Goal: Find specific page/section: Find specific page/section

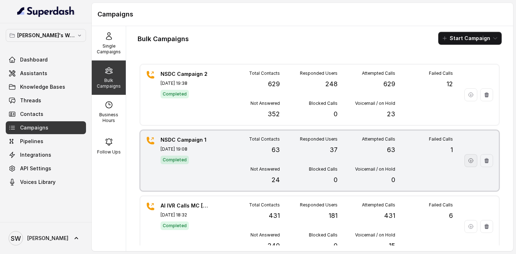
click at [467, 162] on button "button" at bounding box center [470, 160] width 13 height 13
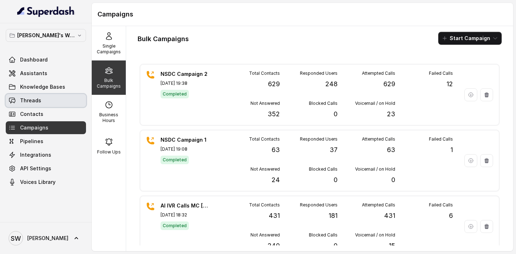
click at [46, 97] on link "Threads" at bounding box center [46, 100] width 80 height 13
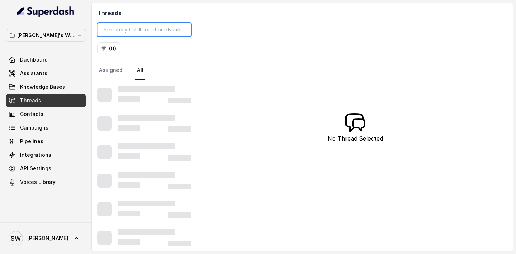
click at [150, 30] on input "search" at bounding box center [143, 30] width 93 height 14
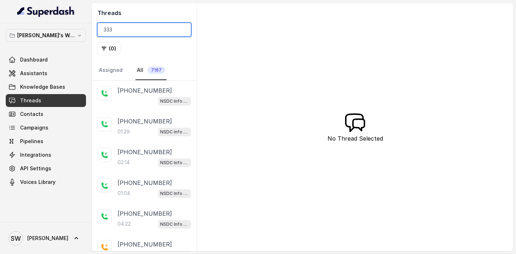
type input "333"
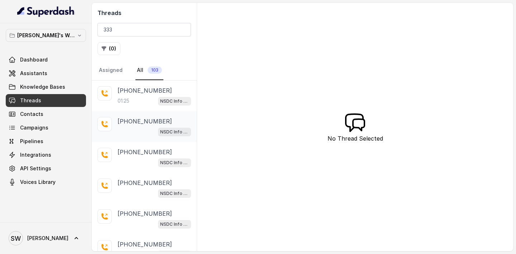
click at [137, 126] on div "[PHONE_NUMBER] NSDC Info collector" at bounding box center [153, 126] width 73 height 19
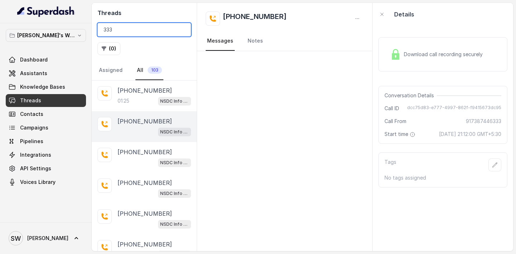
click at [180, 30] on input "333" at bounding box center [143, 30] width 93 height 14
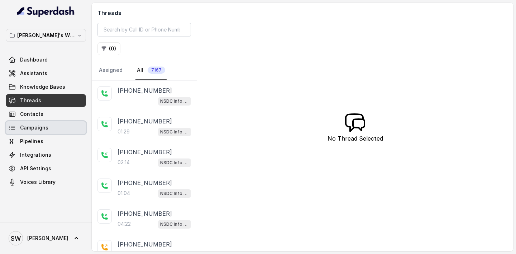
click at [47, 125] on link "Campaigns" at bounding box center [46, 127] width 80 height 13
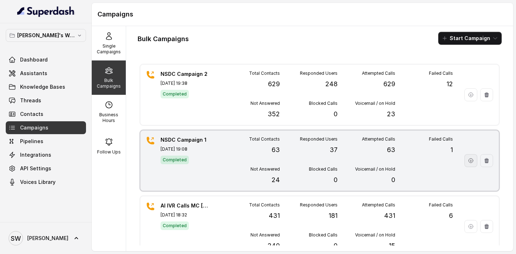
click at [468, 163] on icon "button" at bounding box center [471, 161] width 6 height 6
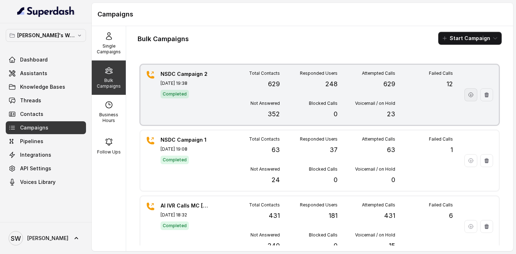
click at [471, 94] on icon "button" at bounding box center [471, 95] width 6 height 6
click at [469, 95] on icon "button" at bounding box center [471, 95] width 6 height 6
